Goal: Entertainment & Leisure: Consume media (video, audio)

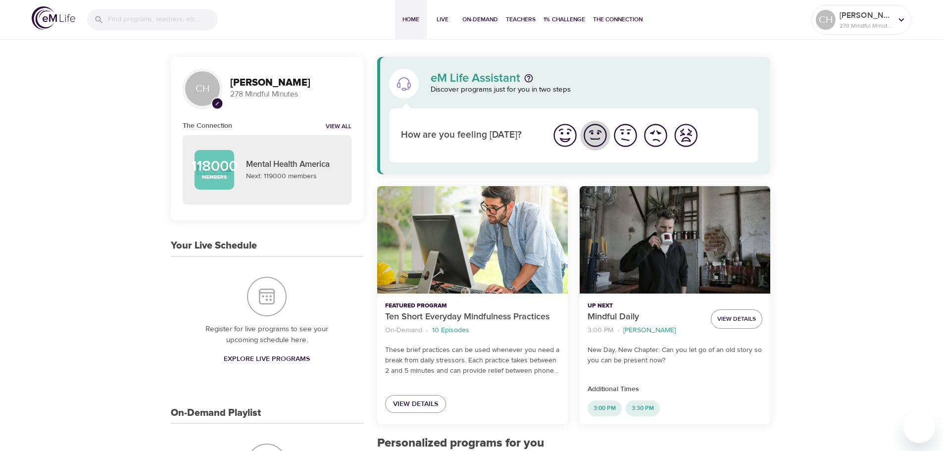
click at [594, 135] on img "I'm feeling good" at bounding box center [595, 135] width 27 height 27
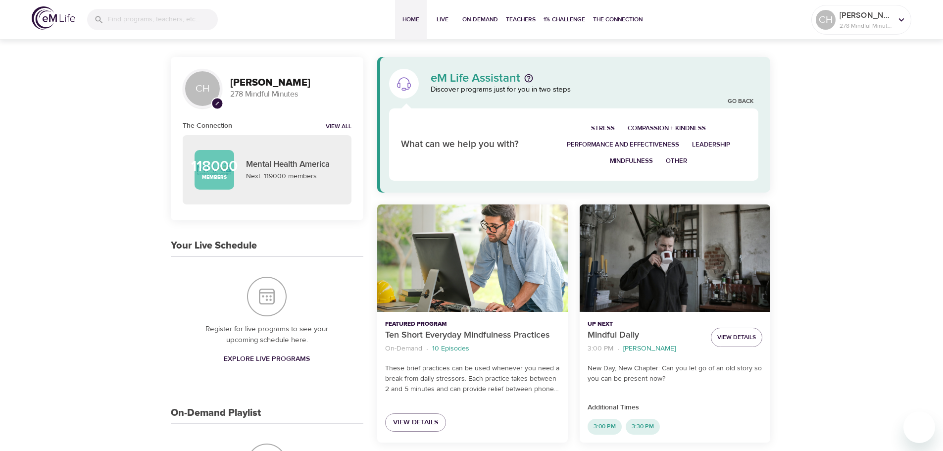
click at [607, 127] on span "Stress" at bounding box center [603, 128] width 24 height 11
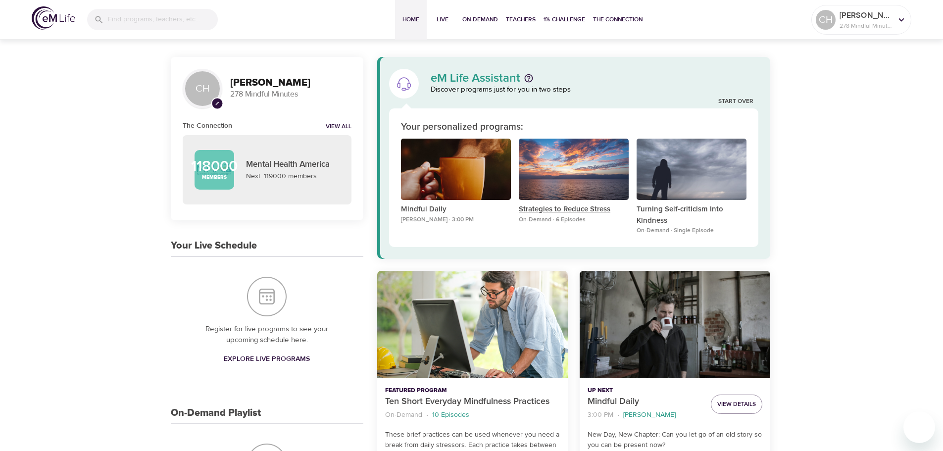
drag, startPoint x: 675, startPoint y: 183, endPoint x: 626, endPoint y: 210, distance: 56.5
click at [595, 239] on div "Mindful Daily [PERSON_NAME] · 3:00 PM Strategies to Reduce Stress On-Demand · 6…" at bounding box center [574, 187] width 354 height 105
click at [658, 190] on div "Turning Self-criticism Into Kindness" at bounding box center [692, 170] width 110 height 62
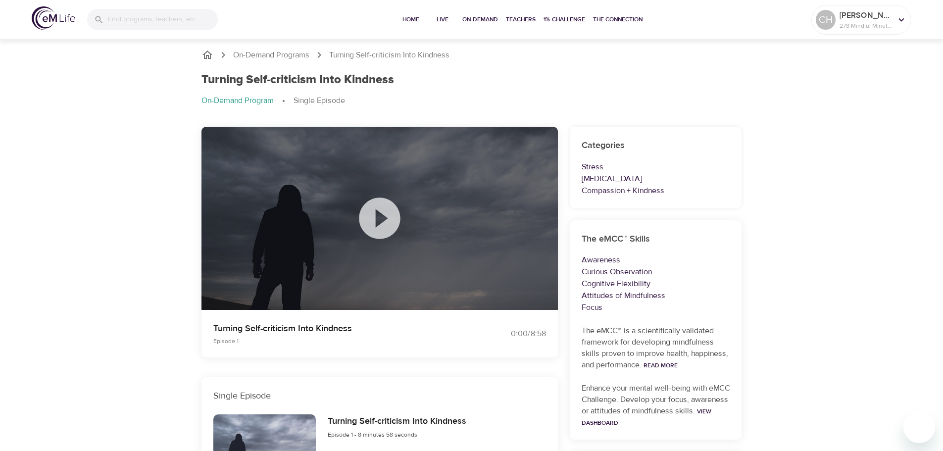
click at [383, 213] on icon at bounding box center [379, 218] width 41 height 41
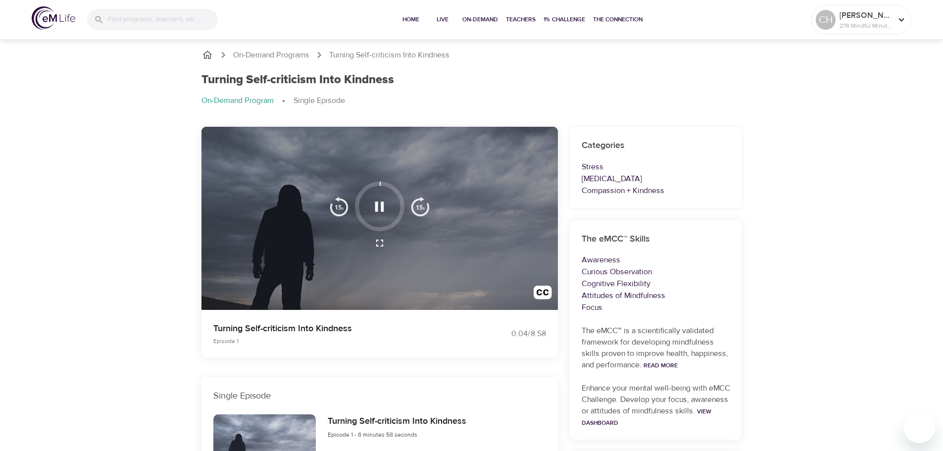
click at [901, 355] on div "On-Demand Programs Turning Self-criticism Into Kindness Turning Self-criticism …" at bounding box center [471, 349] width 943 height 625
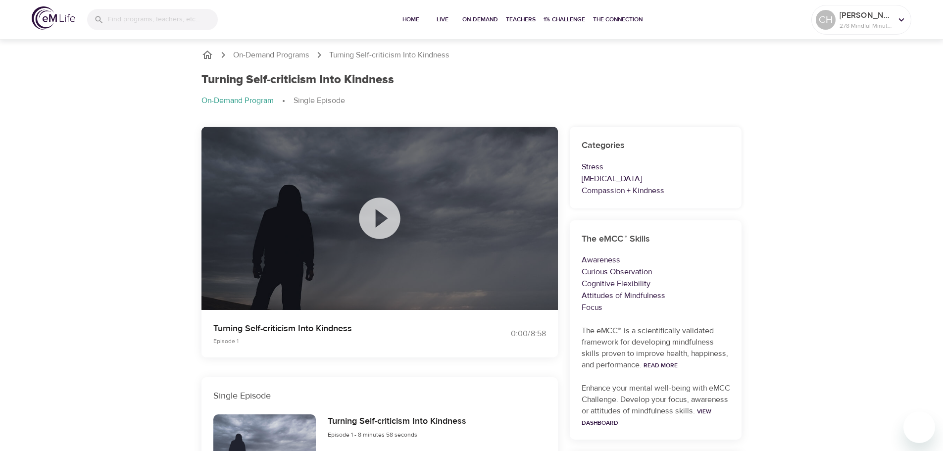
click at [383, 216] on icon at bounding box center [380, 219] width 50 height 50
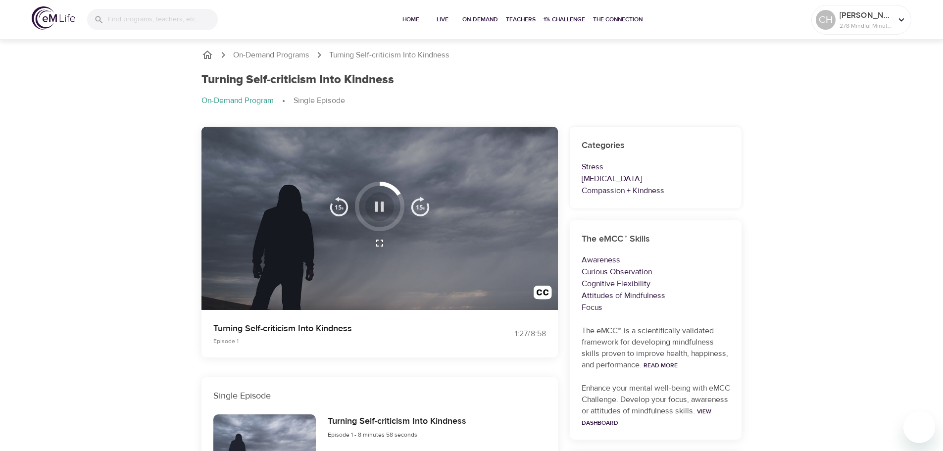
click at [381, 206] on icon "button" at bounding box center [379, 206] width 17 height 17
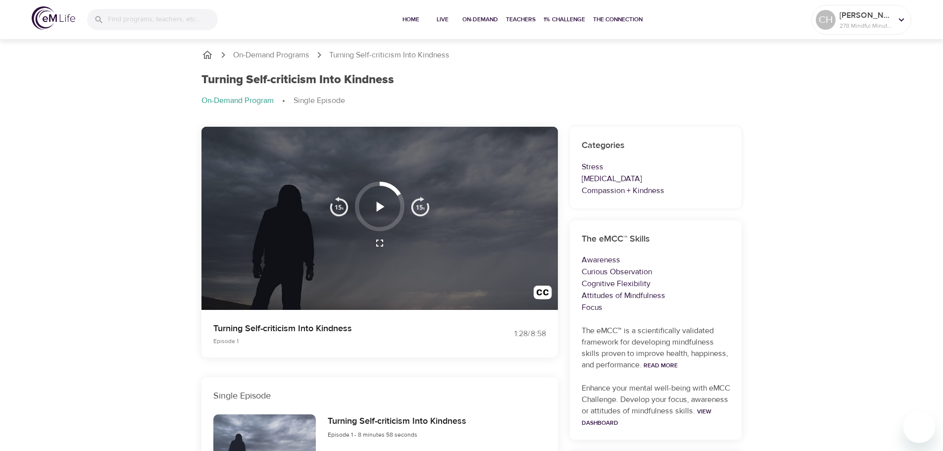
click at [379, 208] on icon "button" at bounding box center [381, 207] width 8 height 10
